Goal: Task Accomplishment & Management: Manage account settings

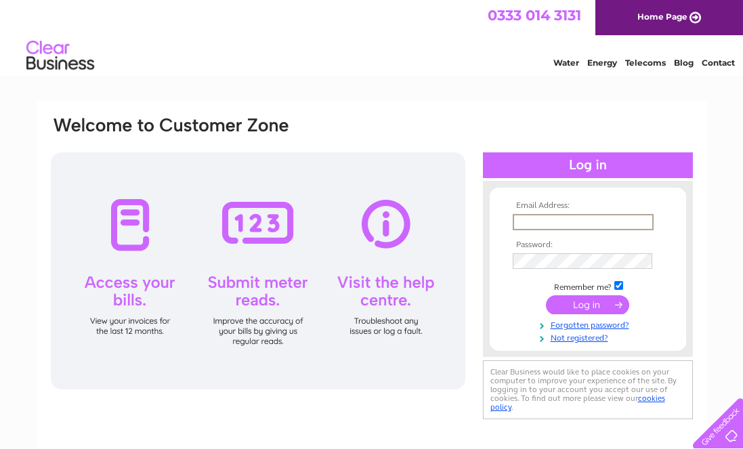
type input "[EMAIL_ADDRESS][DOMAIN_NAME]"
click at [591, 301] on input "submit" at bounding box center [587, 304] width 83 height 19
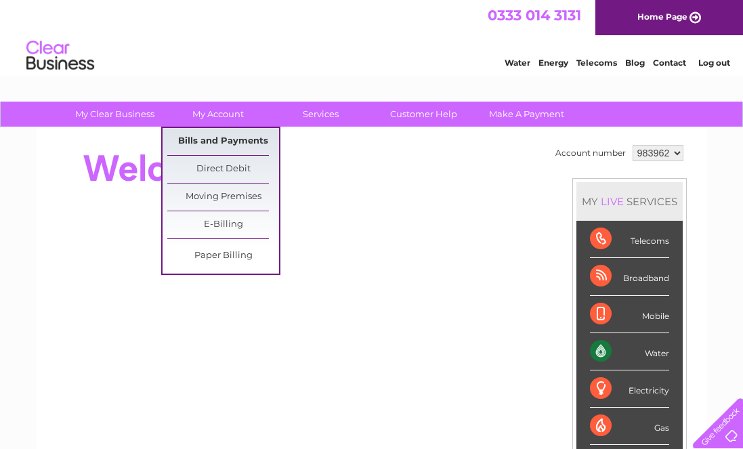
click at [227, 146] on link "Bills and Payments" at bounding box center [223, 141] width 112 height 27
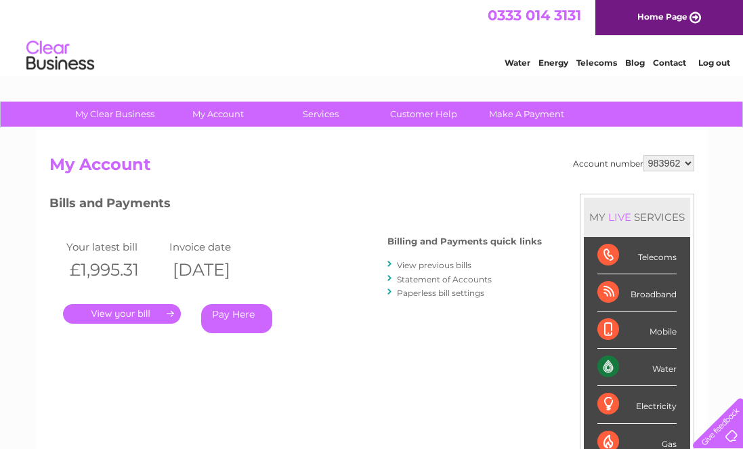
click at [149, 308] on link "." at bounding box center [122, 314] width 118 height 20
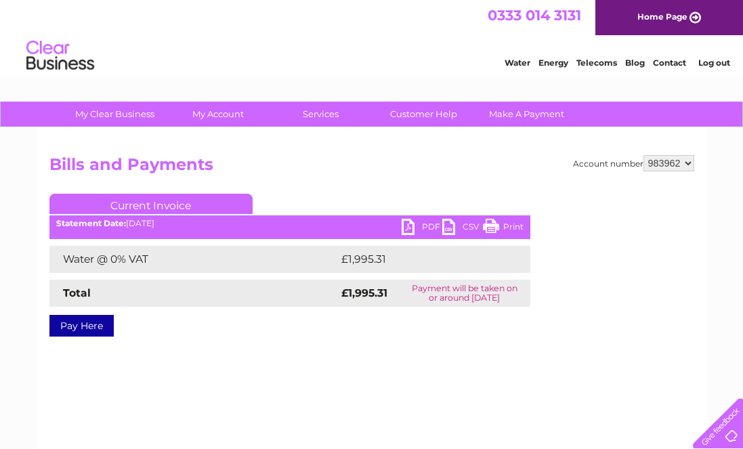
click at [406, 226] on link "PDF" at bounding box center [422, 229] width 41 height 20
